Goal: Information Seeking & Learning: Learn about a topic

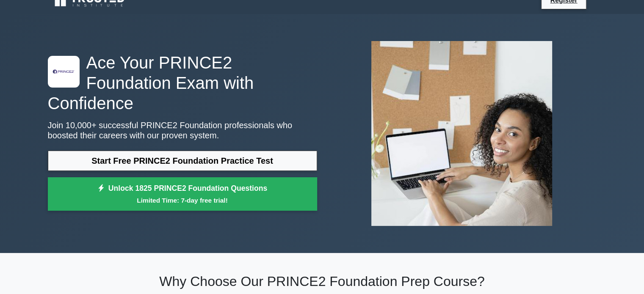
scroll to position [13, 0]
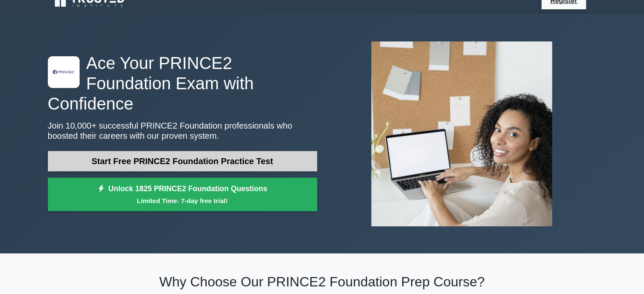
click at [136, 154] on link "Start Free PRINCE2 Foundation Practice Test" at bounding box center [182, 161] width 269 height 20
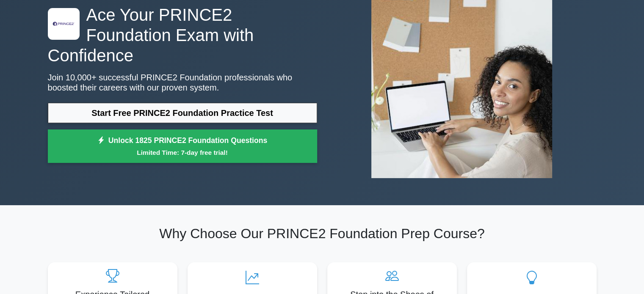
scroll to position [0, 0]
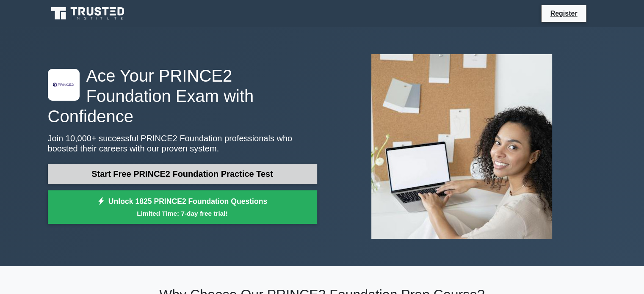
click at [286, 164] on link "Start Free PRINCE2 Foundation Practice Test" at bounding box center [182, 174] width 269 height 20
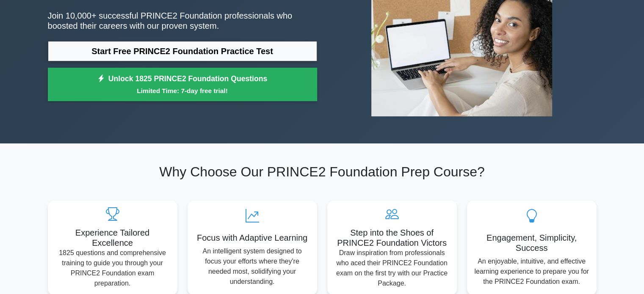
scroll to position [123, 0]
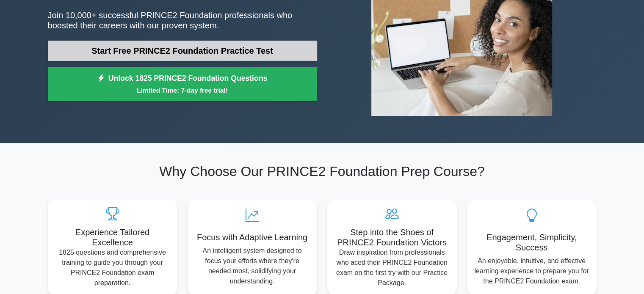
click at [224, 41] on link "Start Free PRINCE2 Foundation Practice Test" at bounding box center [182, 51] width 269 height 20
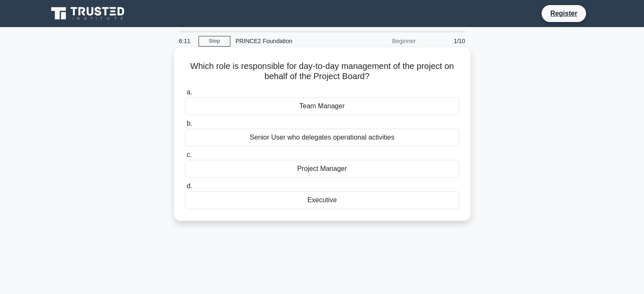
click at [354, 172] on div "Project Manager" at bounding box center [322, 169] width 274 height 18
click at [185, 158] on input "c. Project Manager" at bounding box center [185, 155] width 0 height 6
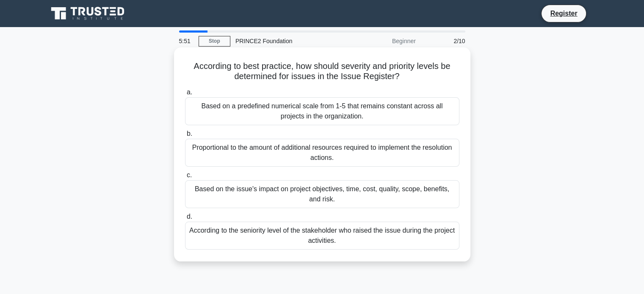
click at [363, 191] on div "Based on the issue's impact on project objectives, time, cost, quality, scope, …" at bounding box center [322, 194] width 274 height 28
click at [185, 178] on input "c. Based on the issue's impact on project objectives, time, cost, quality, scop…" at bounding box center [185, 176] width 0 height 6
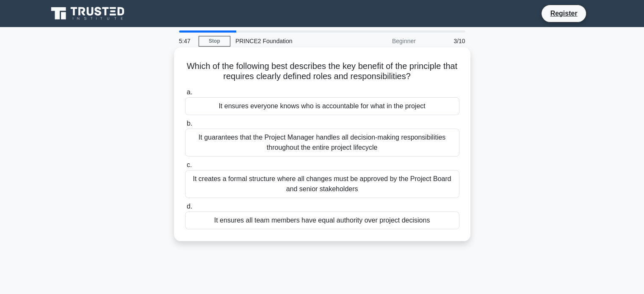
click at [220, 47] on div "Which of the following best describes the key benefit of the principle that req…" at bounding box center [322, 144] width 296 height 194
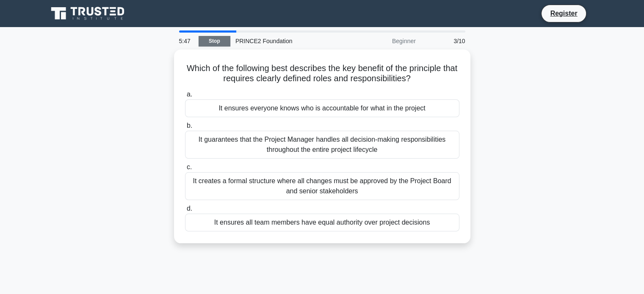
click at [217, 46] on link "Stop" at bounding box center [215, 41] width 32 height 11
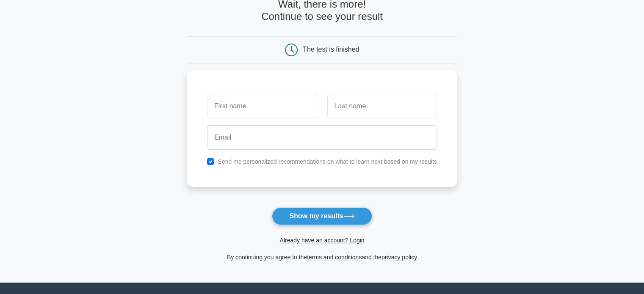
scroll to position [51, 0]
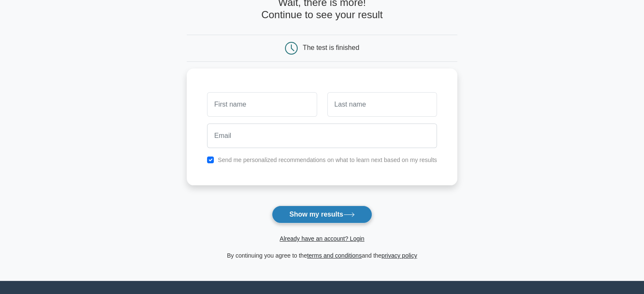
click at [310, 217] on button "Show my results" at bounding box center [322, 215] width 100 height 18
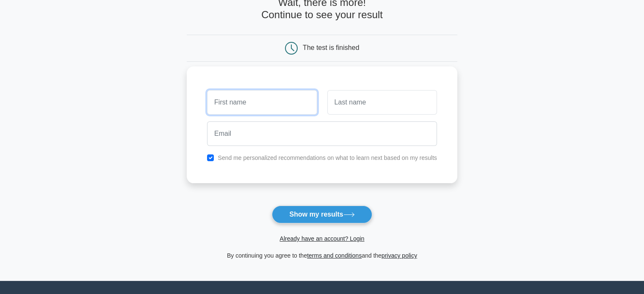
click at [246, 106] on input "text" at bounding box center [262, 102] width 110 height 25
type input "[PERSON_NAME]"
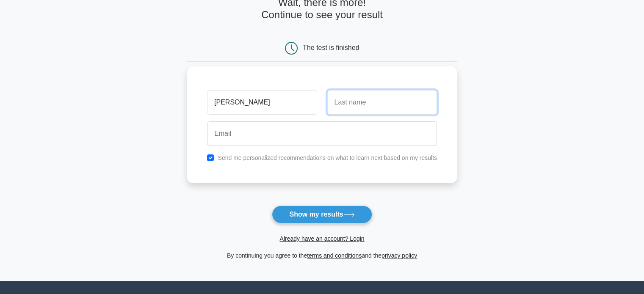
click at [337, 113] on input "text" at bounding box center [382, 102] width 110 height 25
type input "Tyrell"
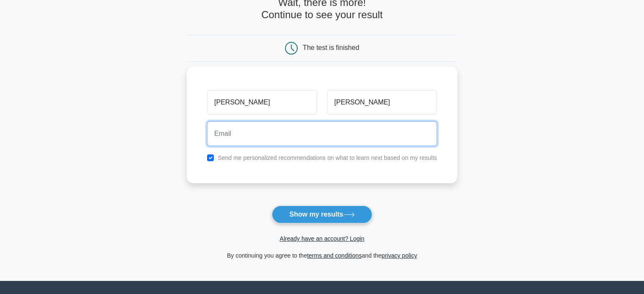
click at [332, 135] on input "email" at bounding box center [322, 134] width 230 height 25
click at [249, 133] on input "james.tyrell@cgl.org.uk" at bounding box center [322, 134] width 230 height 25
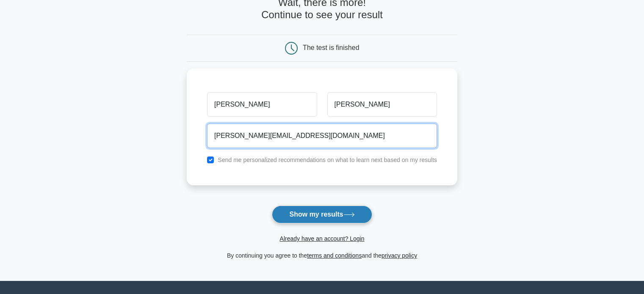
type input "james.tyrell22@cgl.org.uk"
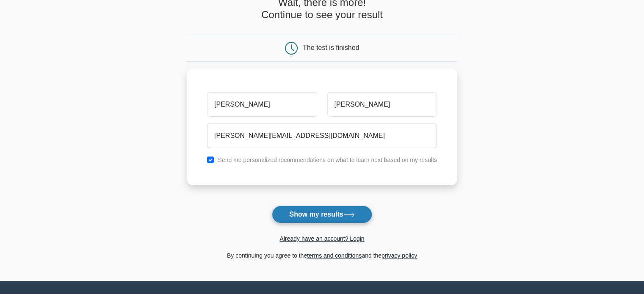
click at [291, 218] on button "Show my results" at bounding box center [322, 215] width 100 height 18
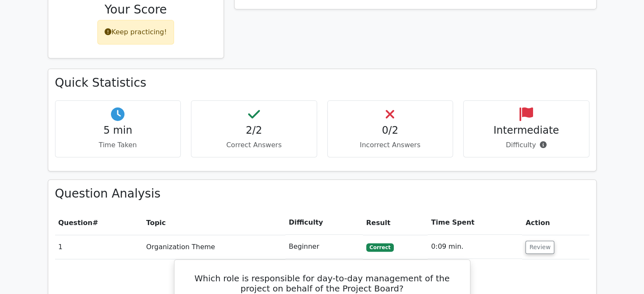
scroll to position [381, 0]
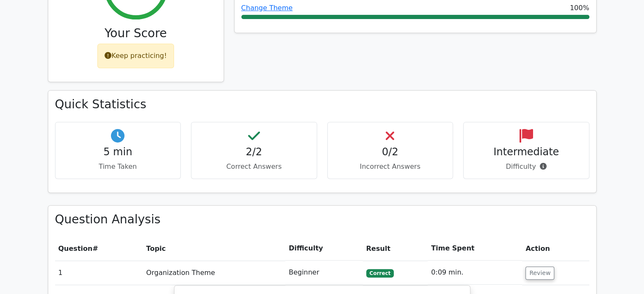
click at [251, 146] on h4 "2/2" at bounding box center [254, 152] width 112 height 12
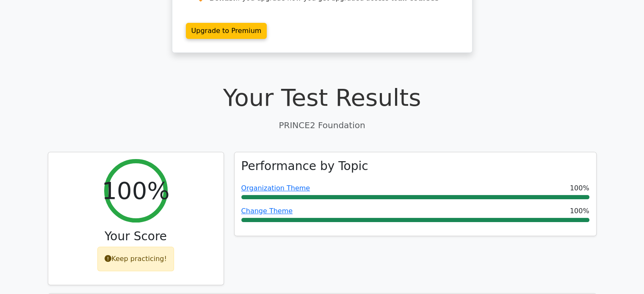
scroll to position [177, 0]
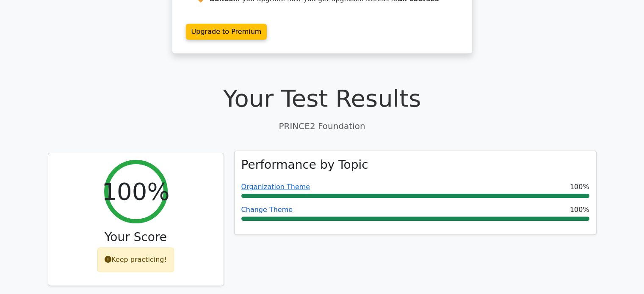
click at [274, 206] on link "Change Theme" at bounding box center [267, 210] width 52 height 8
